Goal: Task Accomplishment & Management: Use online tool/utility

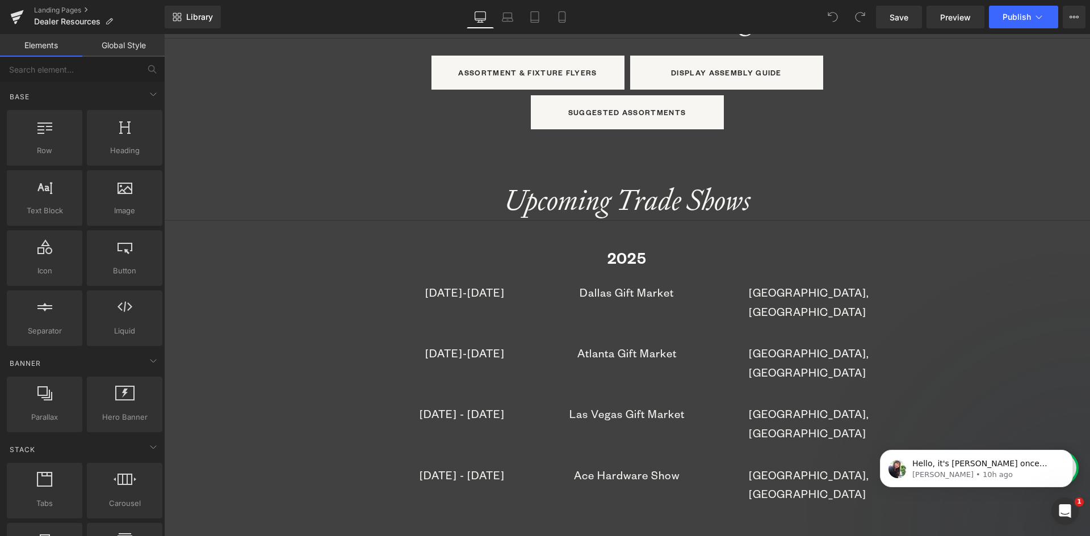
scroll to position [1078, 0]
click at [521, 254] on h1 "2025" at bounding box center [627, 258] width 926 height 17
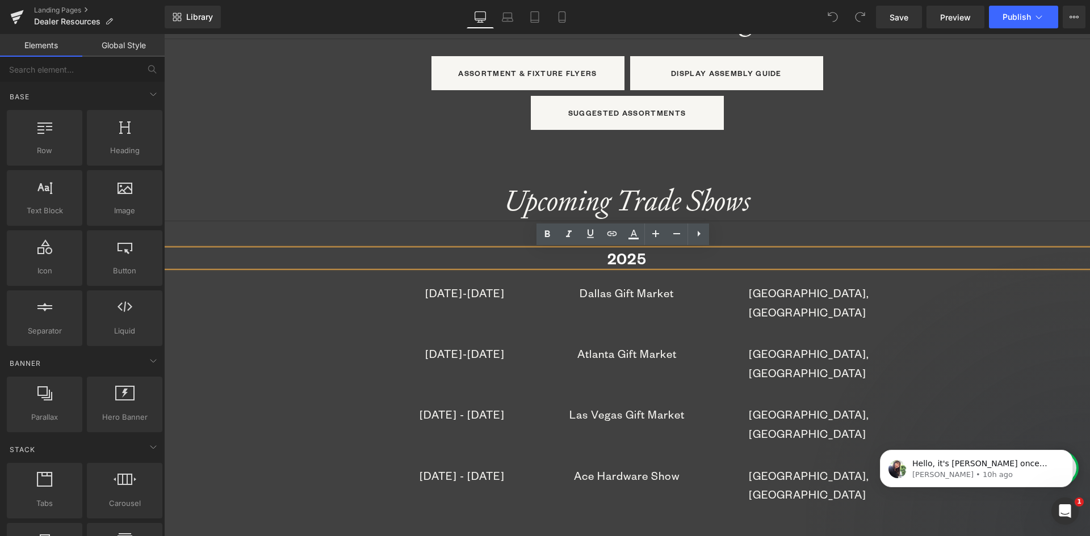
drag, startPoint x: 330, startPoint y: 186, endPoint x: 346, endPoint y: 203, distance: 23.7
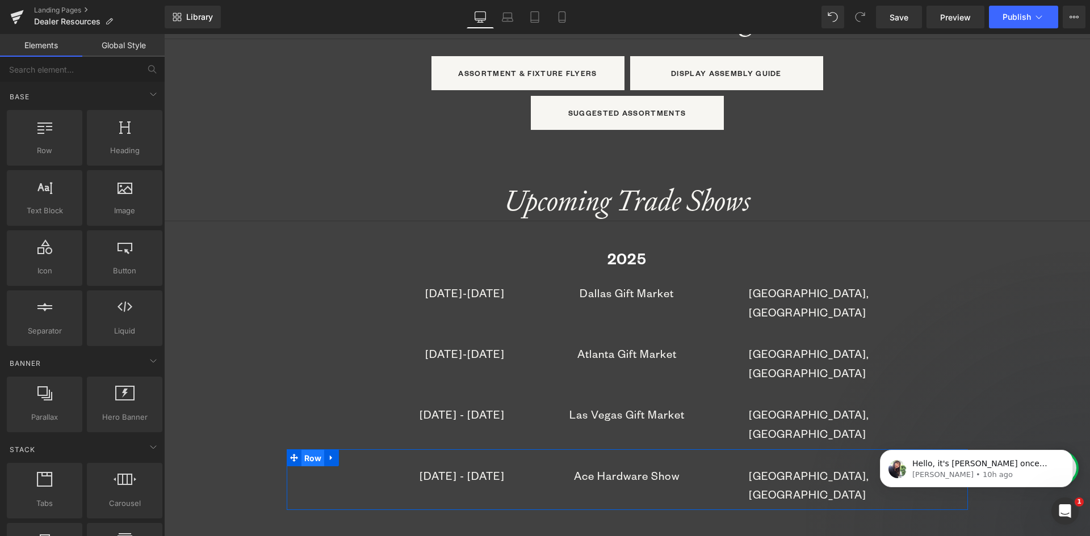
click at [304, 450] on span "Row" at bounding box center [312, 458] width 23 height 17
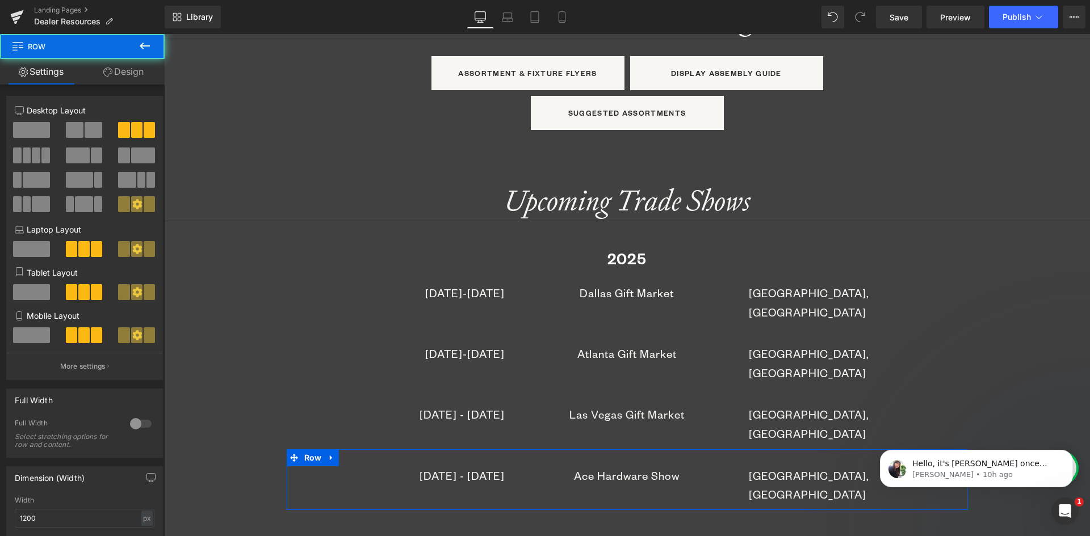
click at [133, 73] on link "Design" at bounding box center [123, 72] width 82 height 26
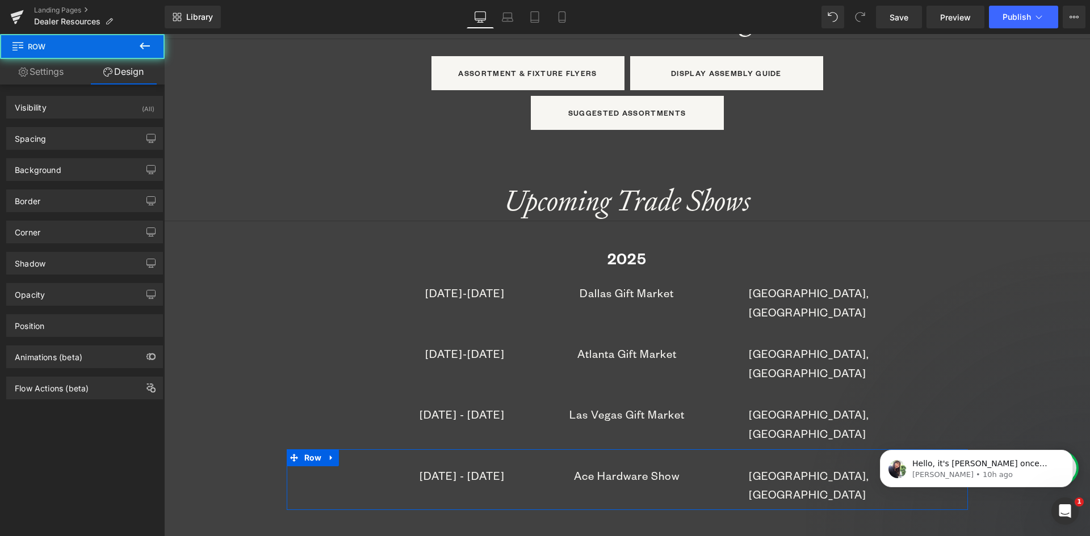
type input "0"
type input "30"
type input "0"
type input "10"
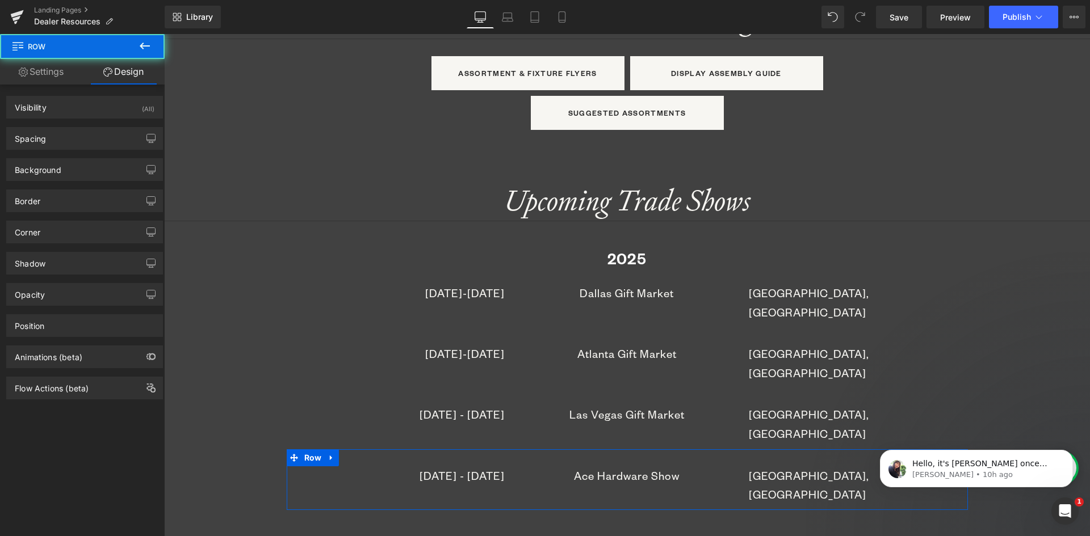
type input "0"
drag, startPoint x: 53, startPoint y: 136, endPoint x: 52, endPoint y: 156, distance: 19.9
click at [52, 136] on div "Spacing" at bounding box center [85, 139] width 156 height 22
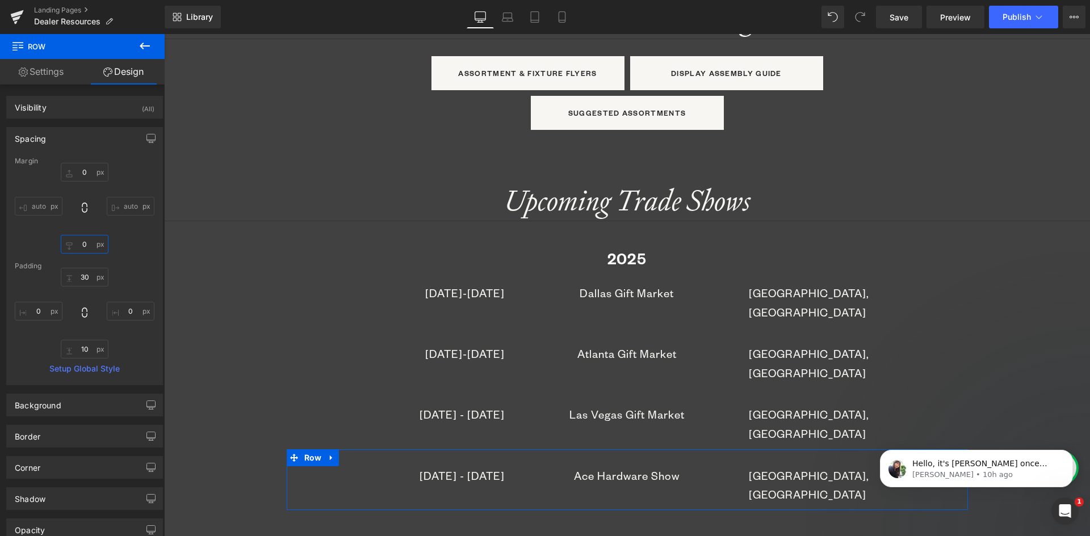
click at [79, 241] on input "0" at bounding box center [85, 244] width 48 height 19
type input "100"
click at [1017, 18] on span "Publish" at bounding box center [1016, 16] width 28 height 9
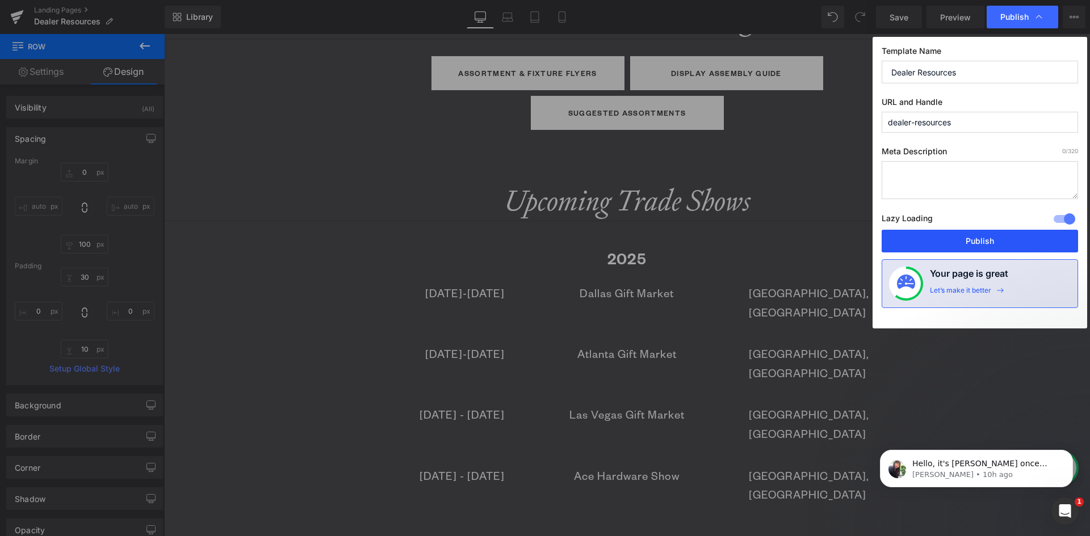
click at [981, 240] on button "Publish" at bounding box center [979, 241] width 196 height 23
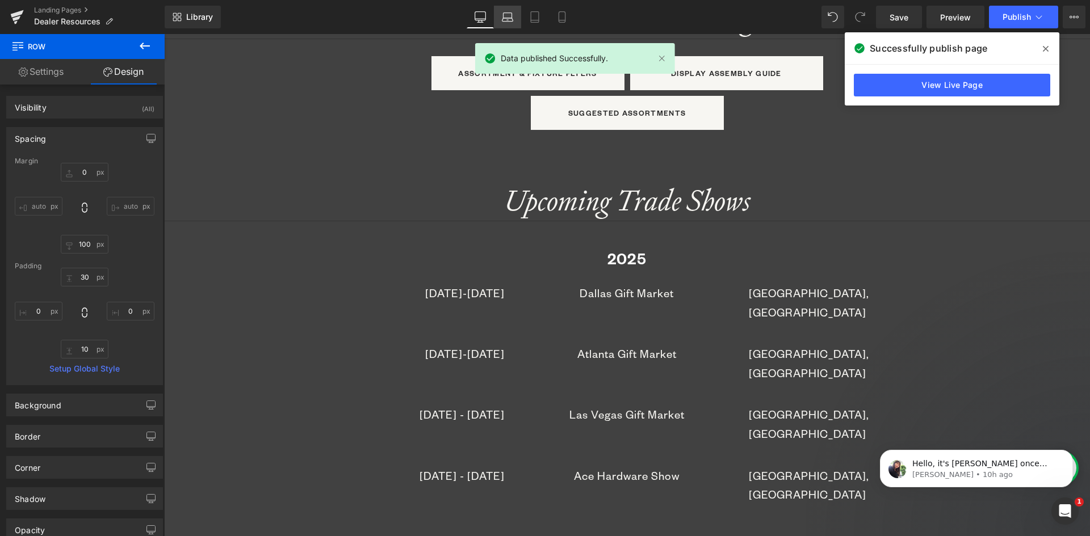
click at [501, 20] on link "Laptop" at bounding box center [507, 17] width 27 height 23
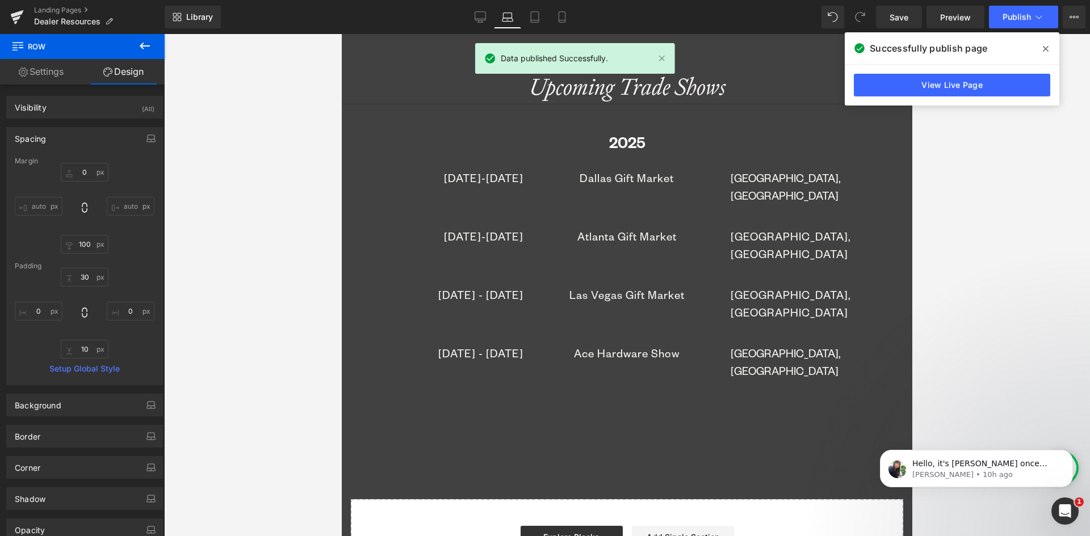
type input "0"
type input "100"
type input "30"
type input "0"
type input "10"
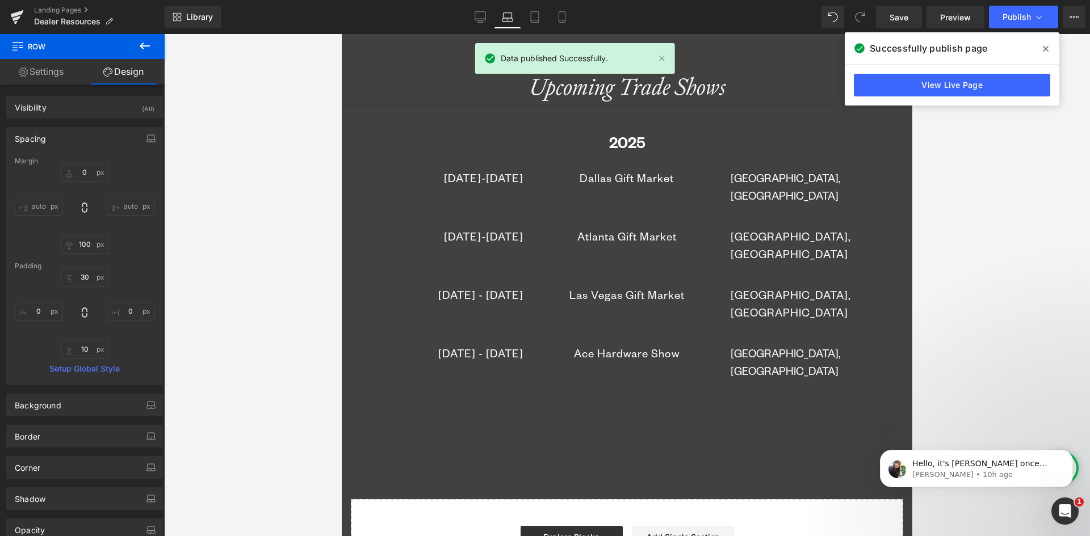
type input "0"
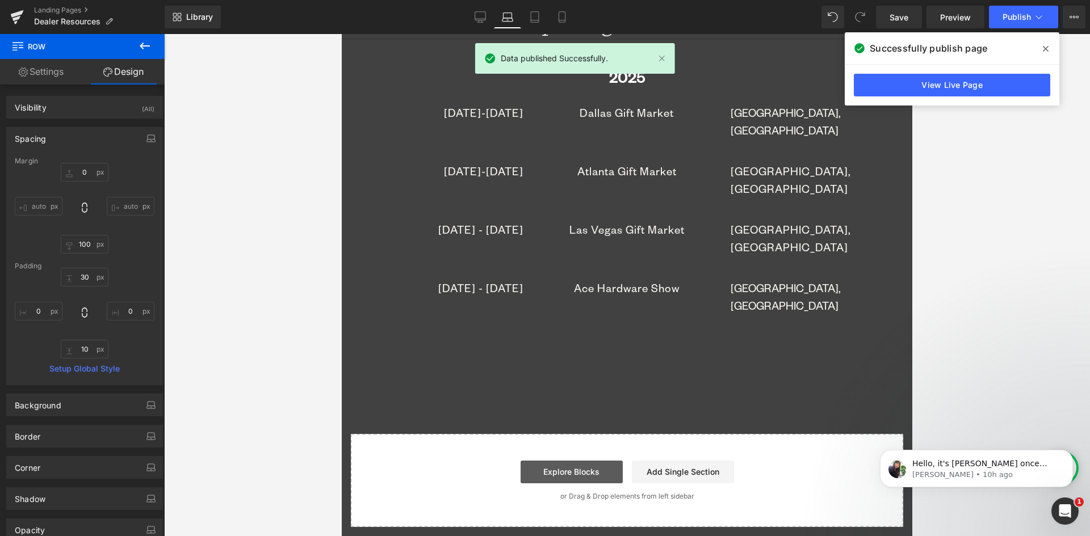
scroll to position [1149, 0]
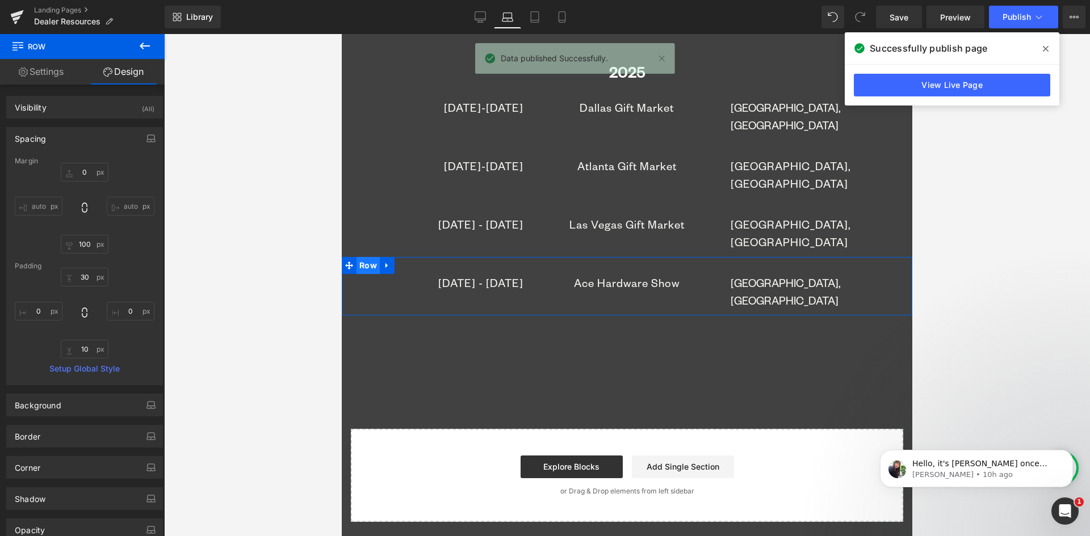
drag, startPoint x: 373, startPoint y: 207, endPoint x: 659, endPoint y: 232, distance: 286.6
click at [373, 257] on span "Row" at bounding box center [367, 265] width 23 height 17
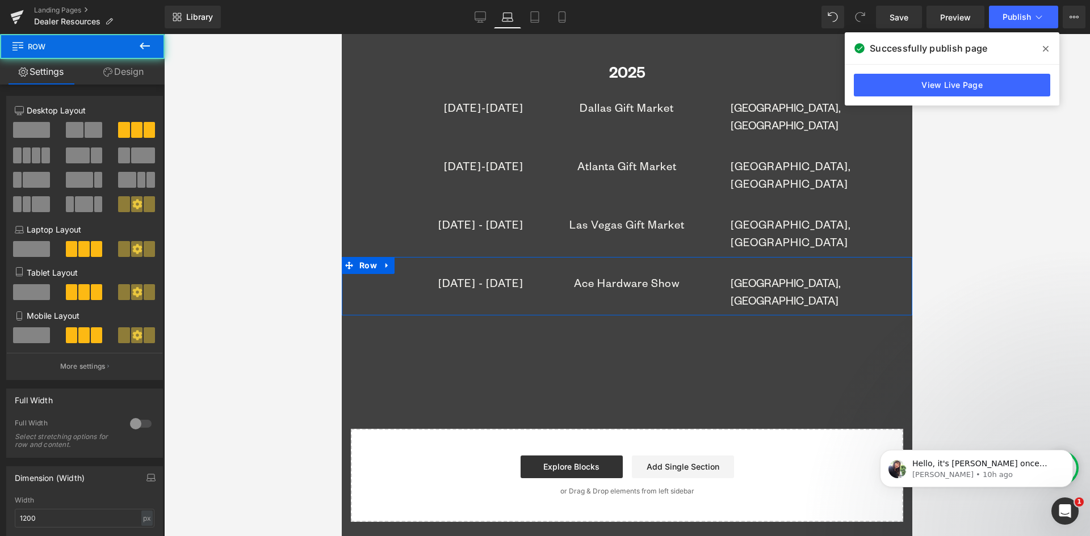
click at [123, 75] on link "Design" at bounding box center [123, 72] width 82 height 26
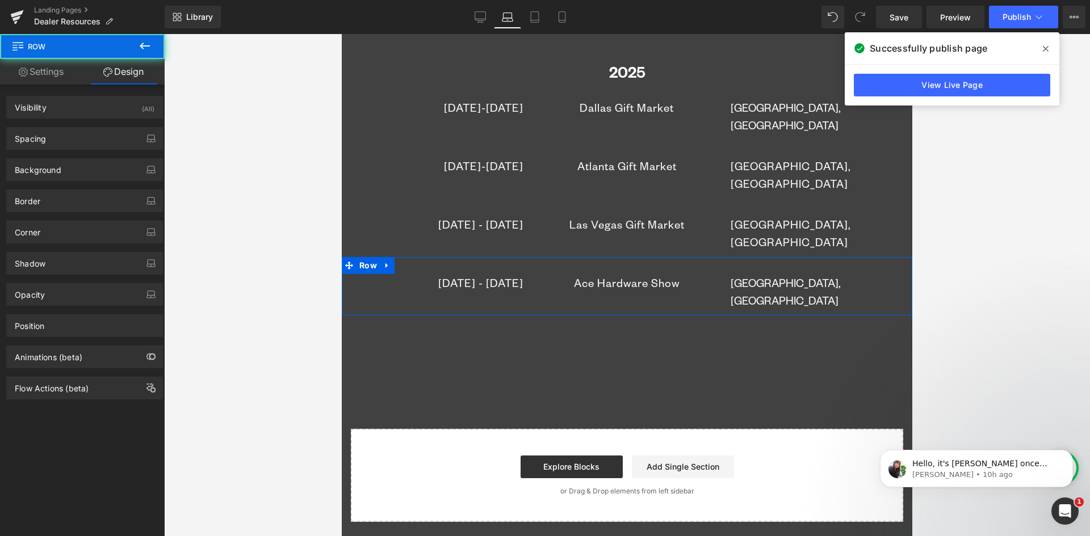
type input "0"
type input "100"
type input "30"
type input "0"
type input "10"
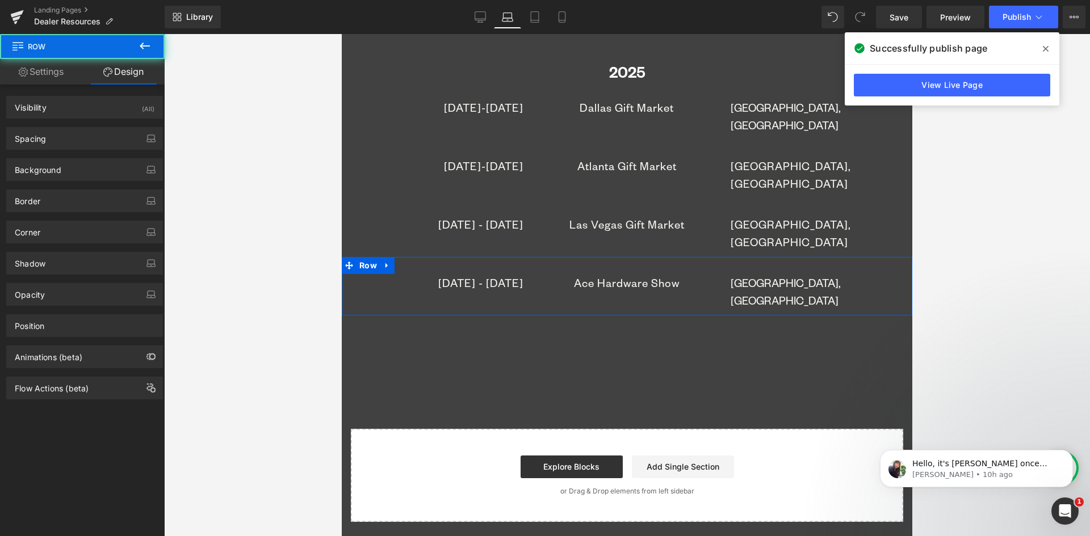
type input "0"
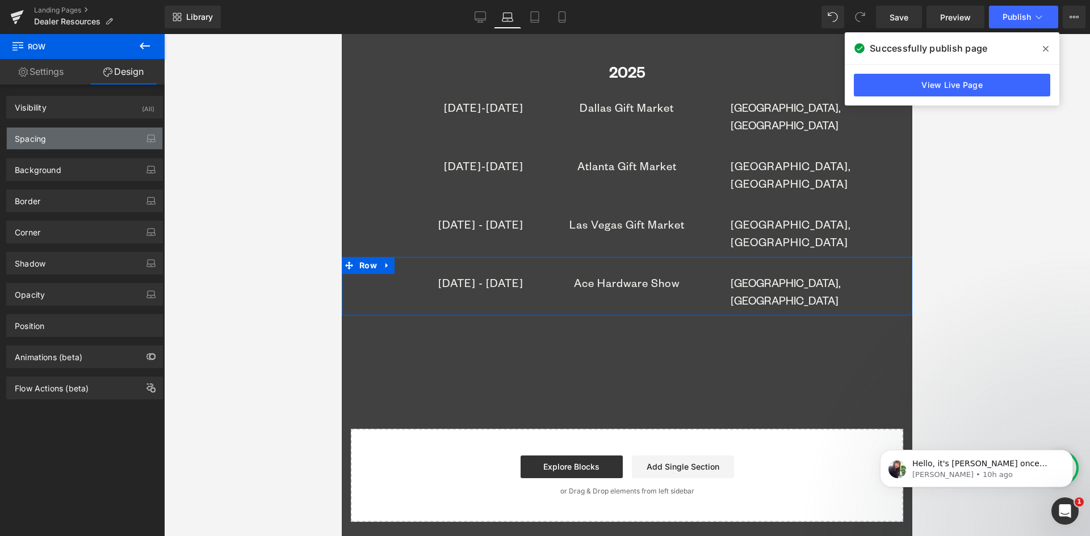
click at [53, 133] on div "Spacing" at bounding box center [85, 139] width 156 height 22
